Goal: Task Accomplishment & Management: Use online tool/utility

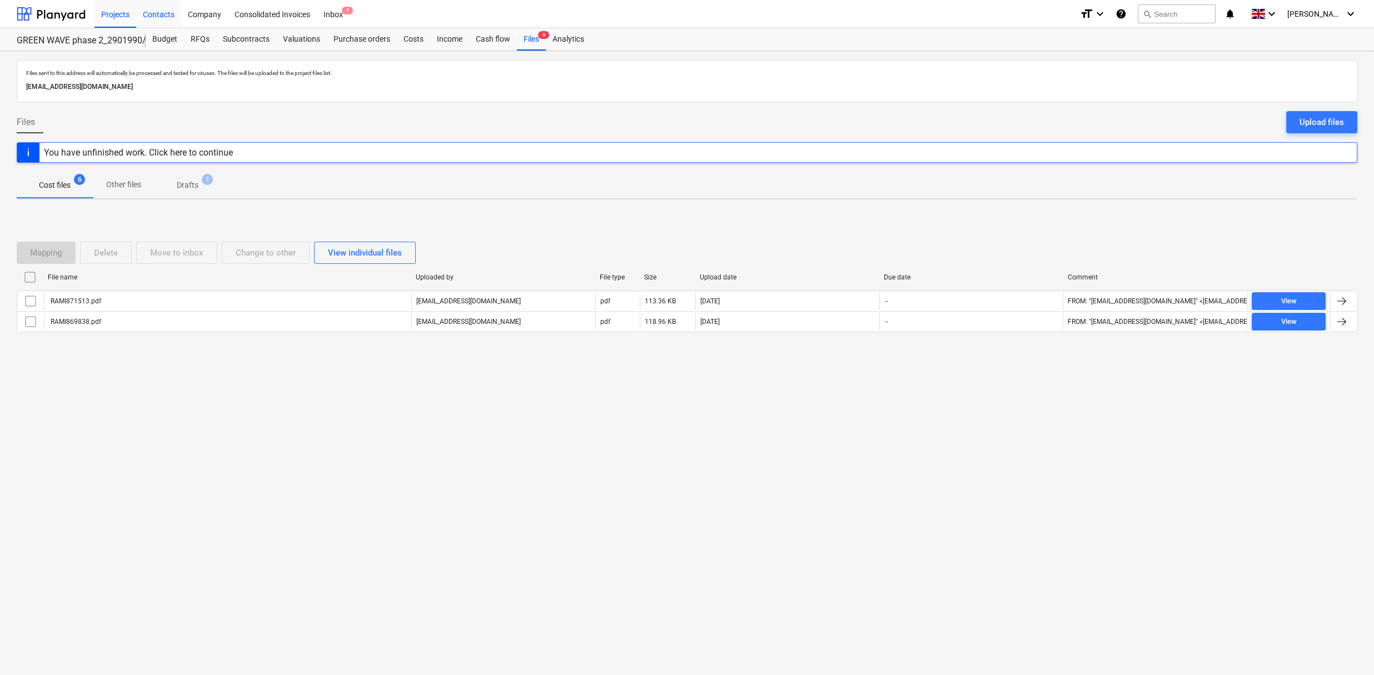
click at [171, 15] on div "Contacts" at bounding box center [158, 13] width 45 height 28
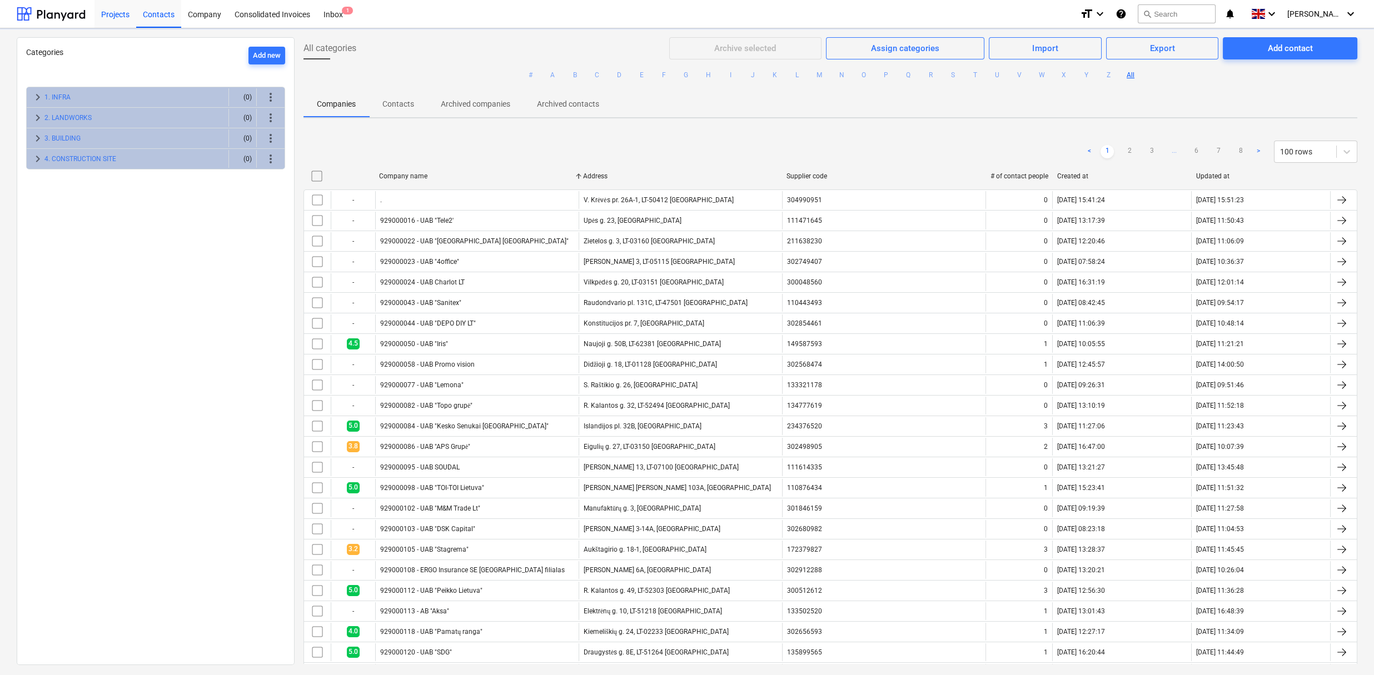
click at [111, 14] on div "Projects" at bounding box center [115, 13] width 42 height 28
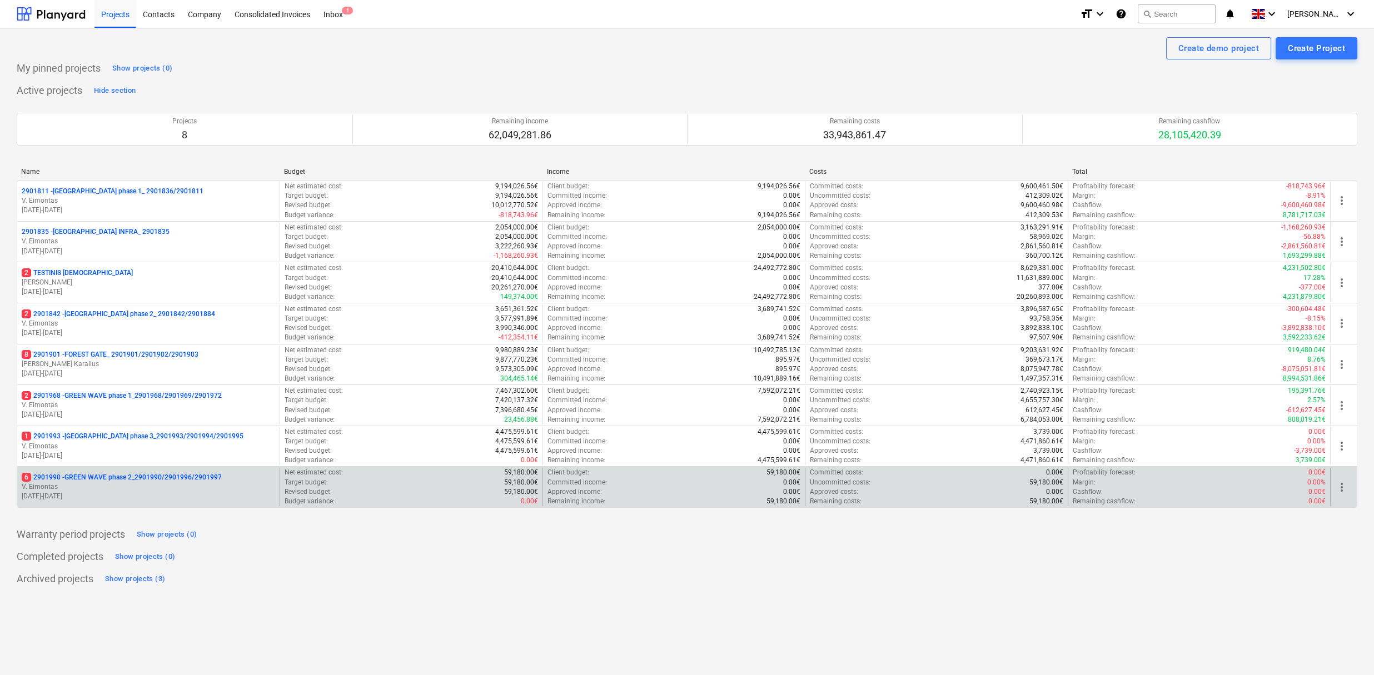
click at [141, 478] on p "6 2901990 - GREEN WAVE phase 2_2901990/2901996/2901997" at bounding box center [122, 477] width 200 height 9
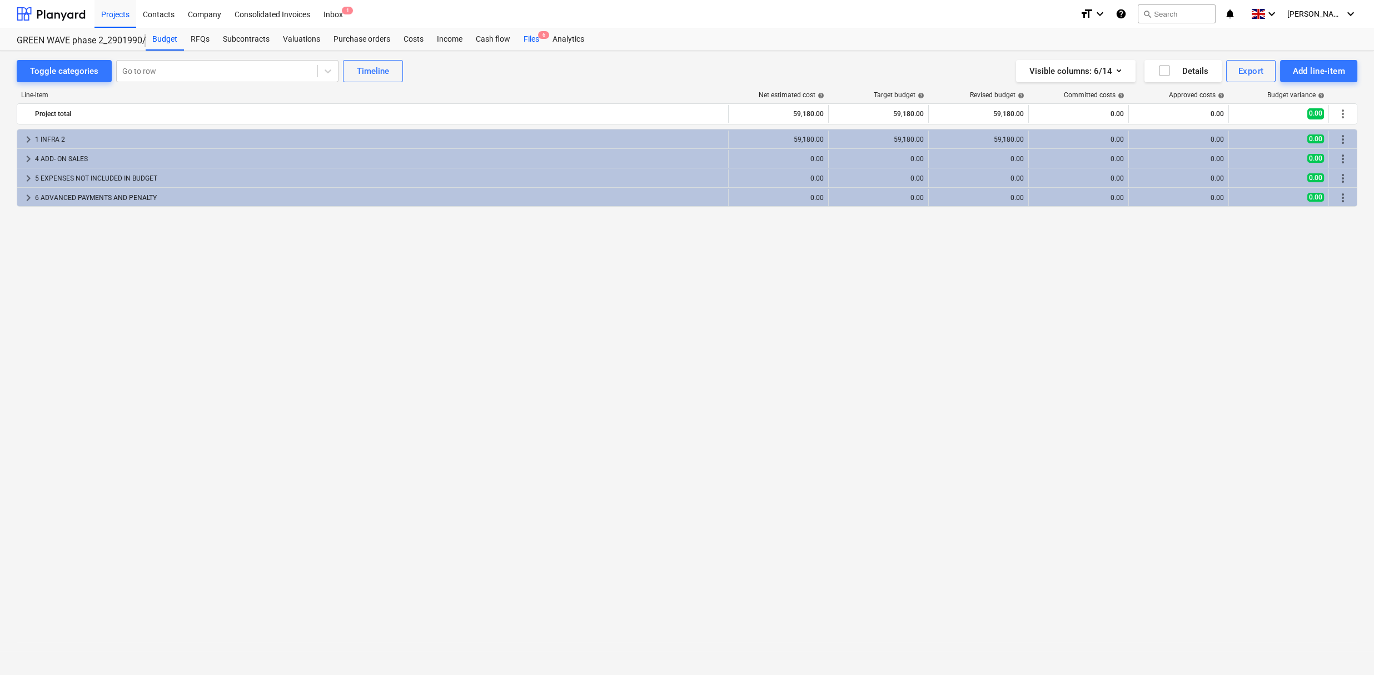
click at [530, 38] on div "Files 6" at bounding box center [531, 39] width 29 height 22
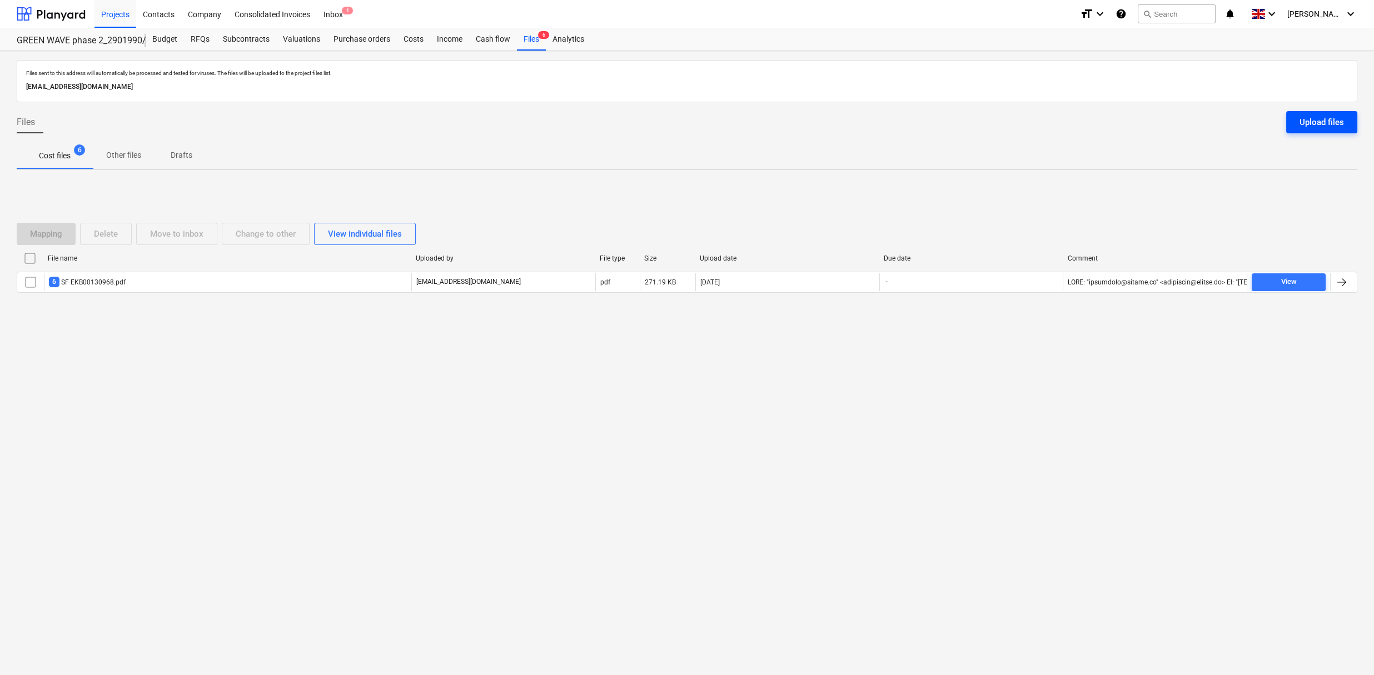
click at [1300, 115] on div "Upload files" at bounding box center [1322, 122] width 44 height 14
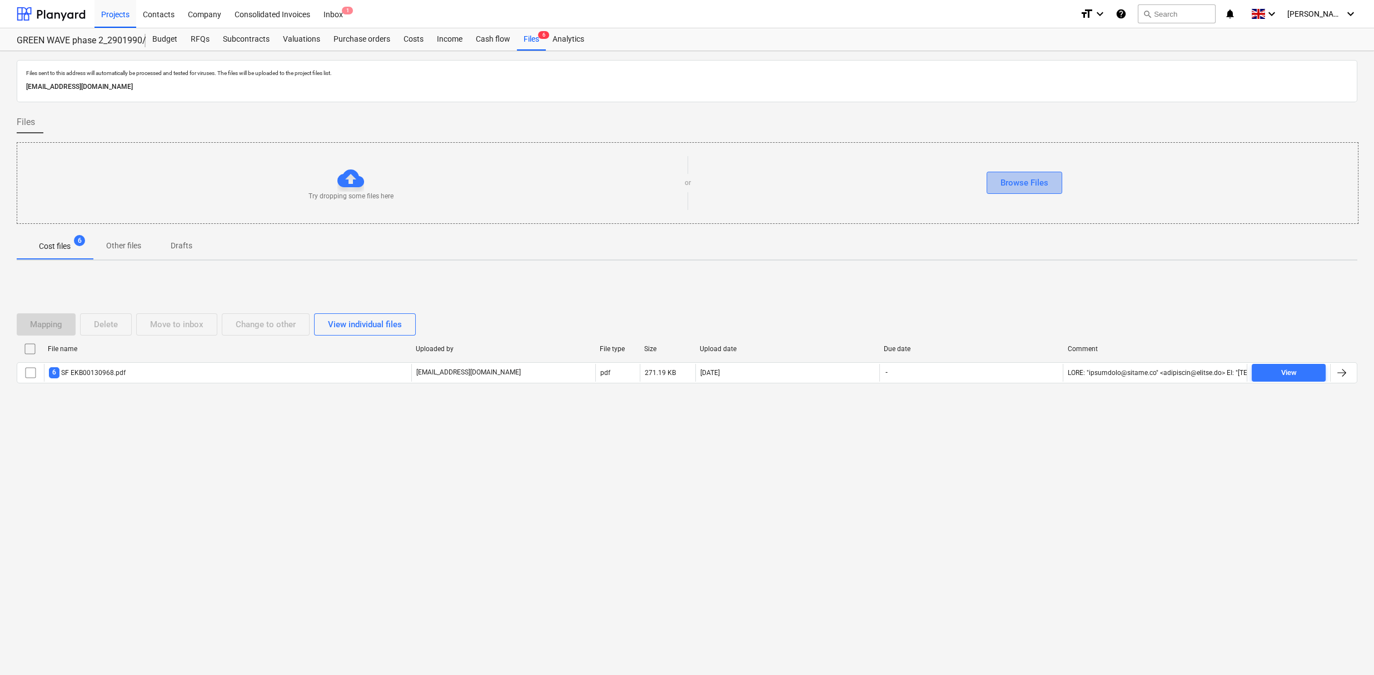
click at [1022, 176] on div "Browse Files" at bounding box center [1025, 183] width 48 height 14
